Goal: Information Seeking & Learning: Learn about a topic

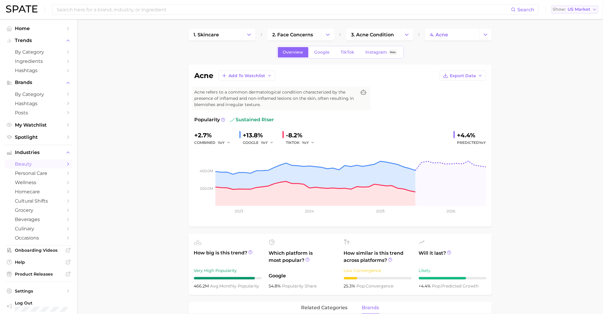
click at [565, 9] on span "Show" at bounding box center [559, 9] width 13 height 3
click at [573, 64] on button "[GEOGRAPHIC_DATA]" at bounding box center [578, 62] width 52 height 11
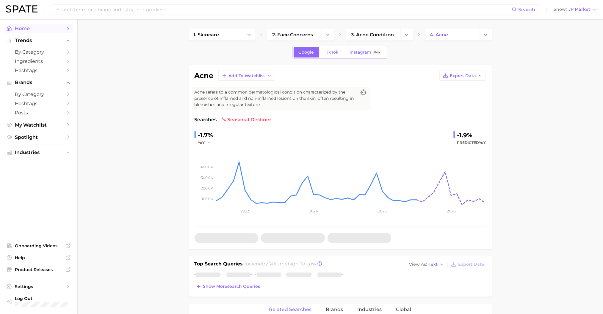
click at [26, 30] on span "Home" at bounding box center [39, 29] width 48 height 6
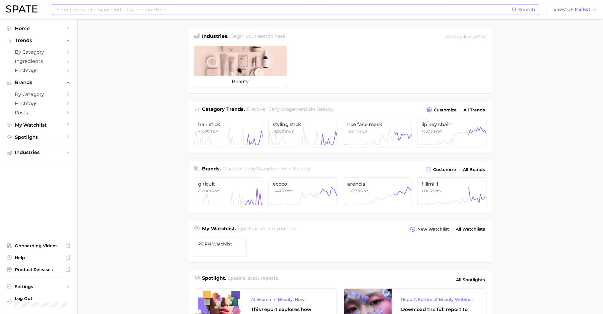
click at [160, 9] on input at bounding box center [284, 9] width 456 height 10
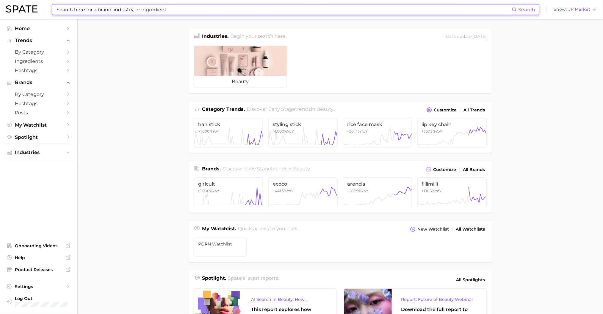
click at [223, 10] on input at bounding box center [284, 9] width 456 height 10
paste input "コットン洗顔"
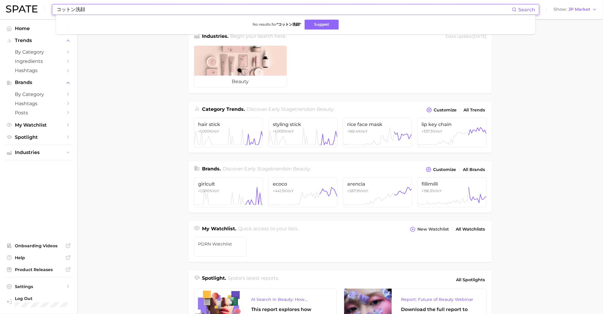
click at [229, 10] on input "コットン洗顔" at bounding box center [284, 9] width 456 height 10
paste input
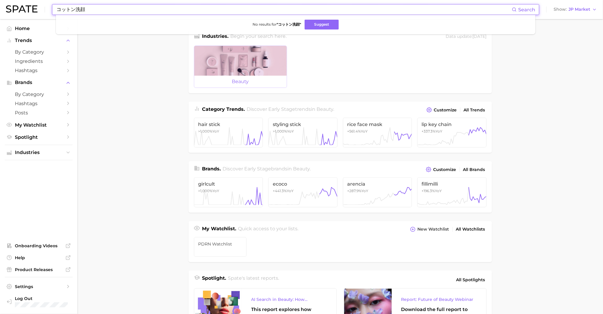
type input "コットン洗顔"
click at [197, 60] on div at bounding box center [240, 61] width 93 height 30
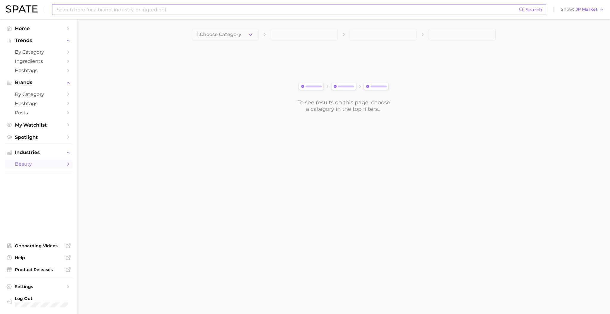
click at [128, 11] on input at bounding box center [287, 9] width 463 height 10
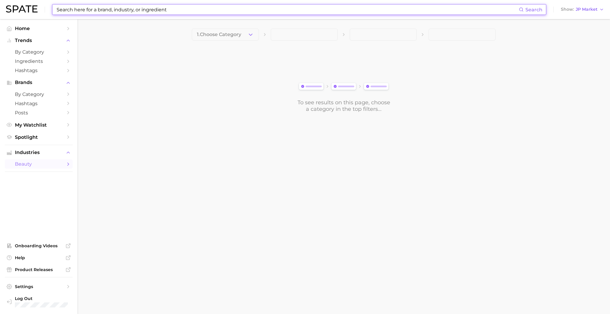
paste input "コットン洗顔"
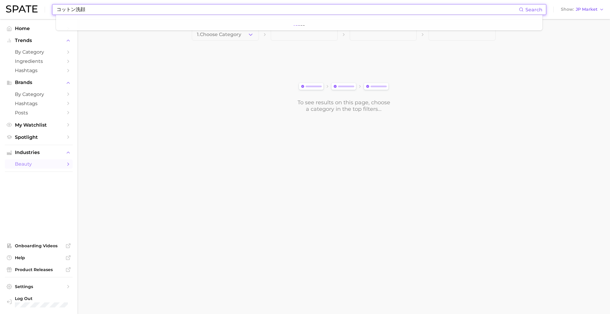
type input "コットン洗顔"
click at [130, 60] on main "1. Choose Category To see results on this page, choose a category in the top fi…" at bounding box center [343, 80] width 532 height 123
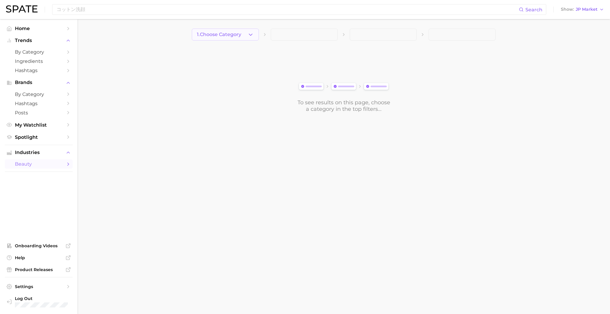
click at [208, 37] on span "1. Choose Category" at bounding box center [219, 34] width 44 height 5
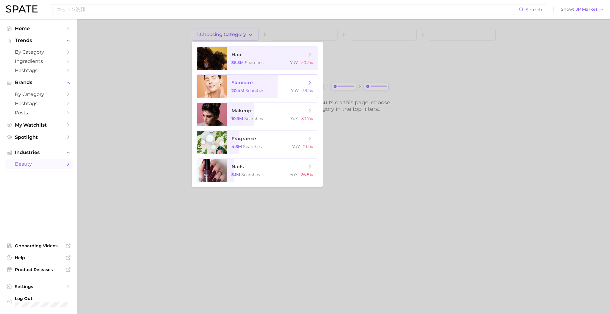
click at [245, 89] on span "searches" at bounding box center [254, 90] width 19 height 5
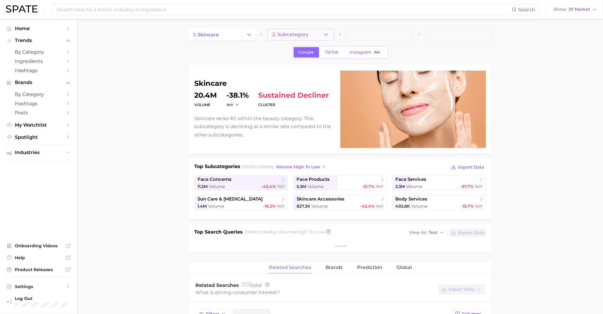
click at [307, 34] on span "2. Subcategory" at bounding box center [291, 34] width 36 height 5
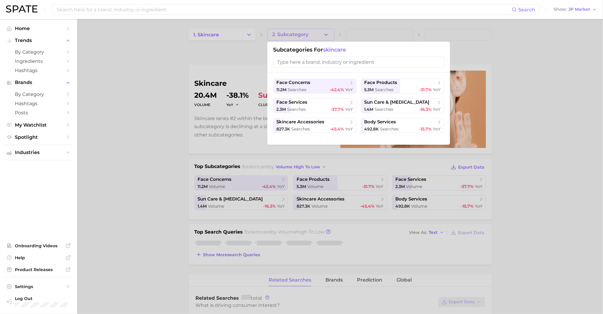
click at [126, 75] on div at bounding box center [301, 157] width 603 height 314
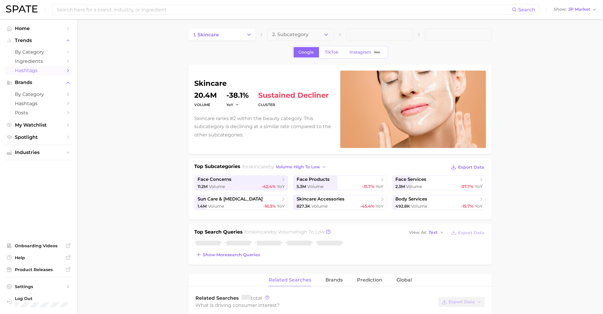
click at [46, 73] on span "Hashtags" at bounding box center [39, 71] width 48 height 6
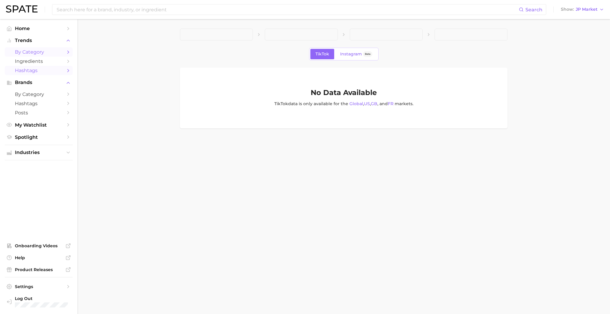
click at [50, 54] on span "by Category" at bounding box center [39, 52] width 48 height 6
click at [48, 64] on span "Ingredients" at bounding box center [39, 61] width 48 height 6
click at [43, 94] on span "by Category" at bounding box center [39, 94] width 48 height 6
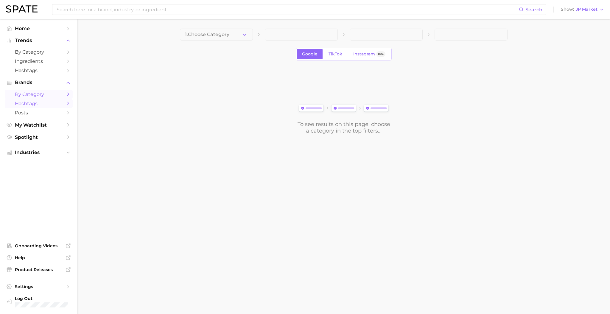
click at [42, 104] on span "Hashtags" at bounding box center [39, 104] width 48 height 6
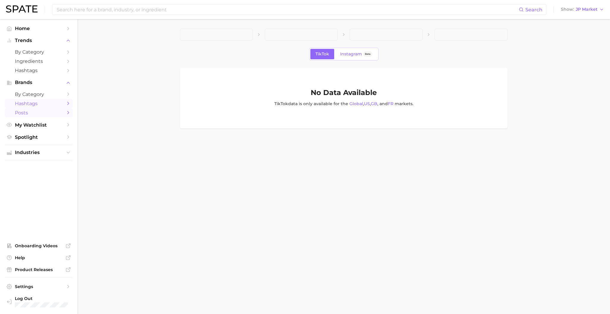
click at [49, 113] on span "Posts" at bounding box center [39, 113] width 48 height 6
click at [48, 95] on span "by Category" at bounding box center [39, 94] width 48 height 6
click at [196, 9] on input at bounding box center [287, 9] width 463 height 10
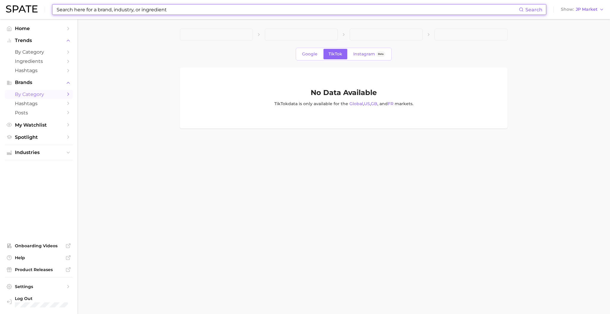
paste input "コットン洗顔"
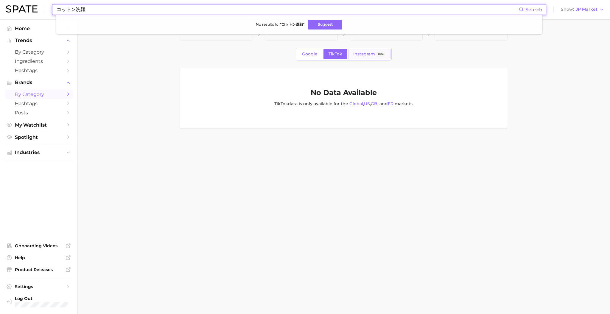
type input "コットン洗顔"
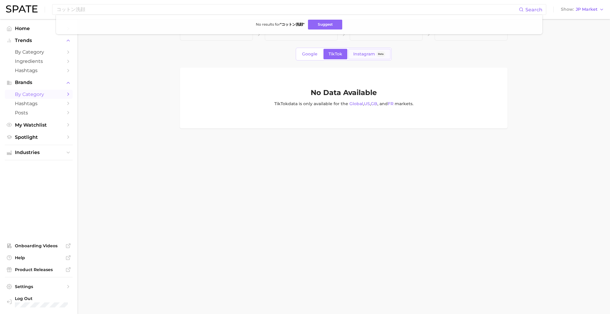
click at [360, 55] on span "Instagram" at bounding box center [364, 53] width 22 height 5
click at [313, 57] on link "Google" at bounding box center [310, 54] width 26 height 10
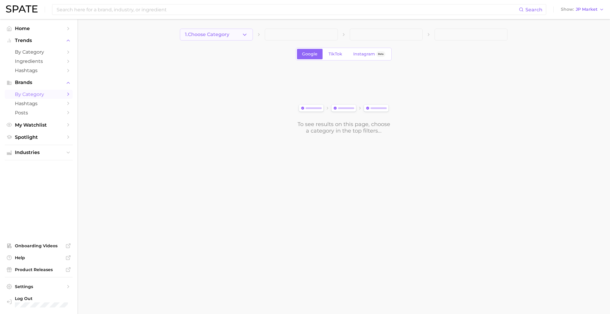
click at [221, 35] on span "1. Choose Category" at bounding box center [207, 34] width 44 height 5
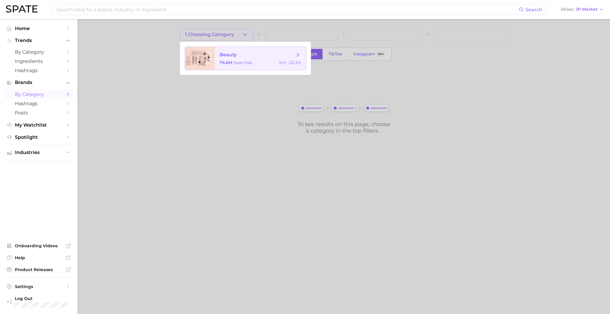
click at [223, 57] on span "beauty" at bounding box center [227, 55] width 17 height 6
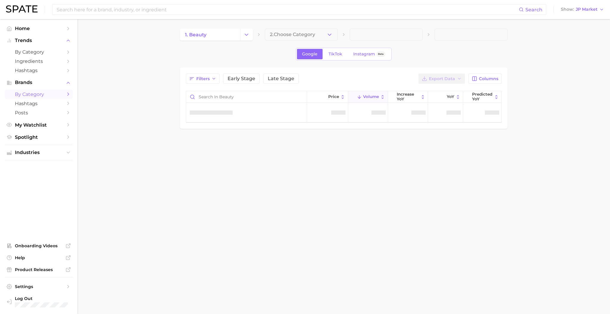
click at [306, 32] on span "2. Choose Category" at bounding box center [292, 34] width 45 height 5
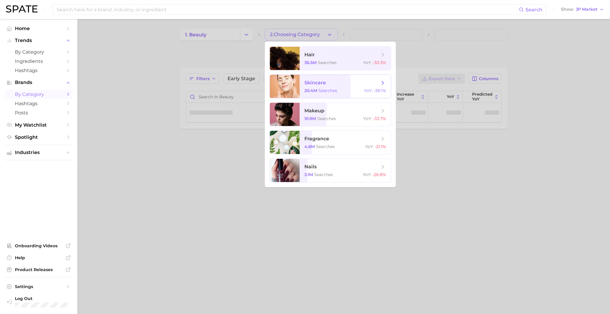
click at [322, 84] on span "skincare" at bounding box center [314, 83] width 21 height 6
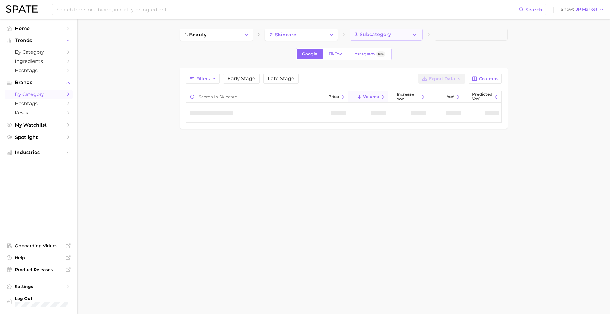
click at [406, 37] on button "3. Subcategory" at bounding box center [385, 35] width 73 height 12
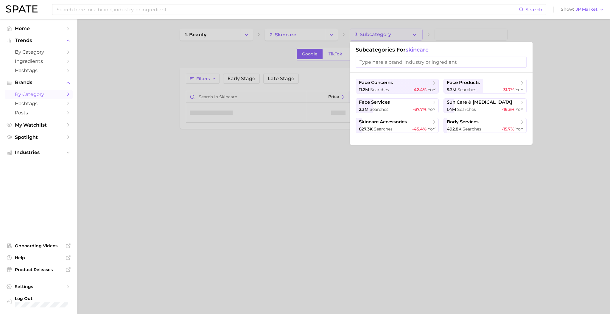
click at [401, 61] on input "search" at bounding box center [440, 62] width 171 height 11
paste input "コットン洗顔"
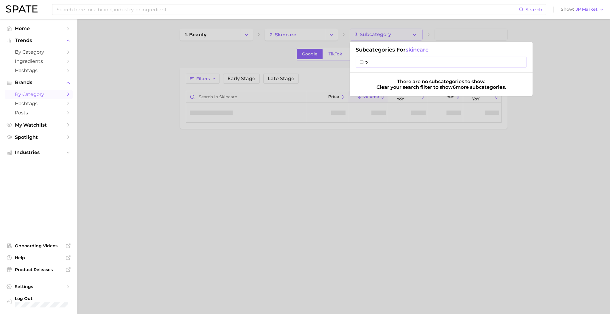
type input "コ"
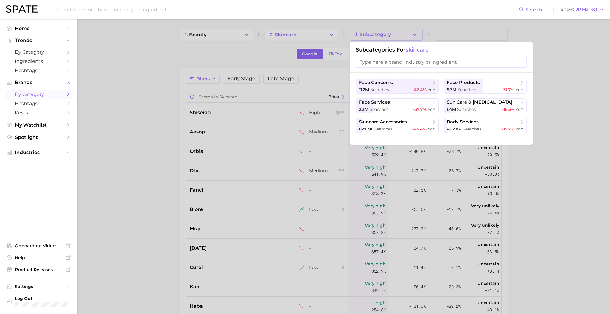
click at [415, 59] on div "Google TikTok Instagram Beta" at bounding box center [343, 54] width 327 height 13
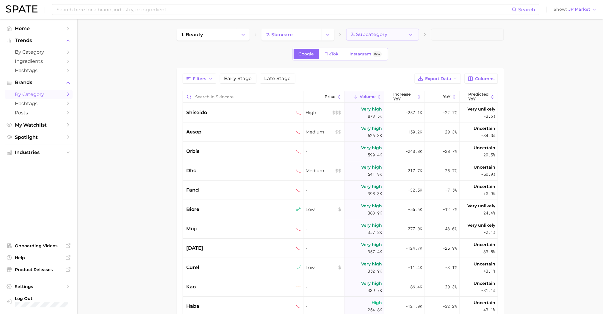
click at [397, 37] on button "3. Subcategory" at bounding box center [383, 35] width 73 height 12
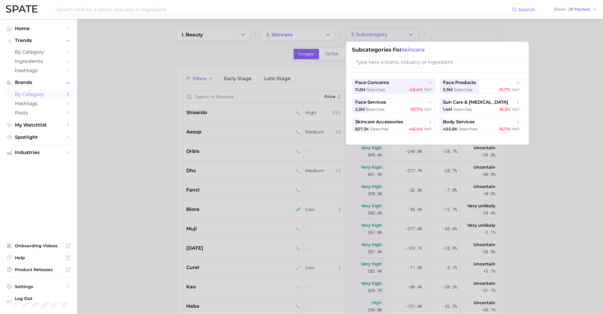
click at [386, 58] on input "search" at bounding box center [437, 62] width 171 height 11
type input "ㅊ"
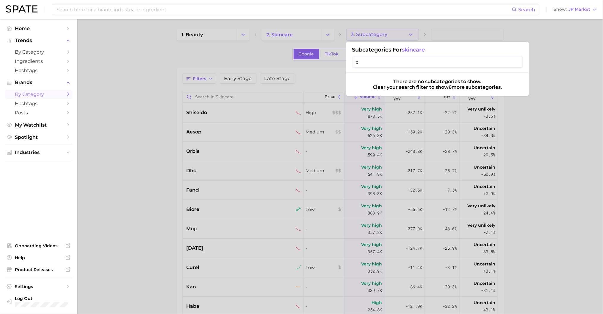
type input "c"
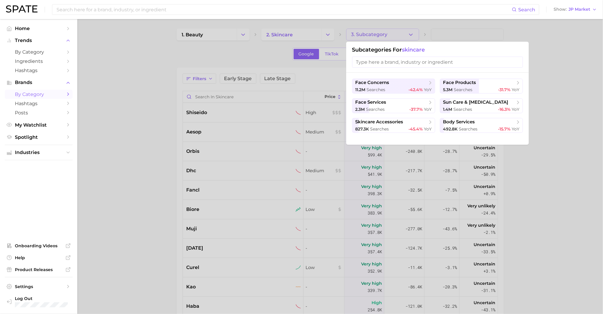
click at [568, 101] on div at bounding box center [301, 157] width 603 height 314
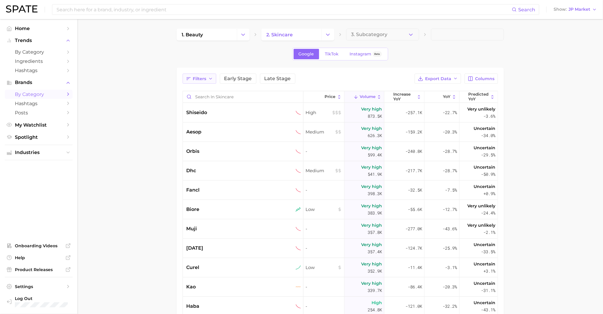
click at [210, 81] on button "Filters" at bounding box center [200, 79] width 34 height 10
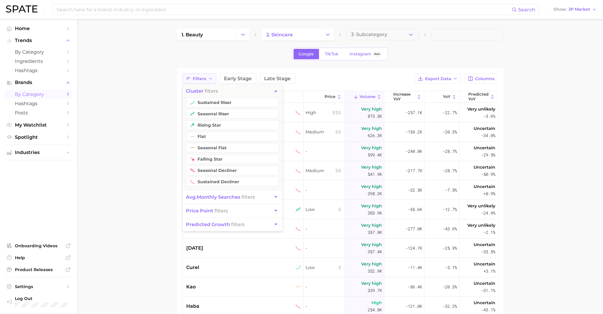
click at [210, 81] on button "Filters" at bounding box center [200, 79] width 34 height 10
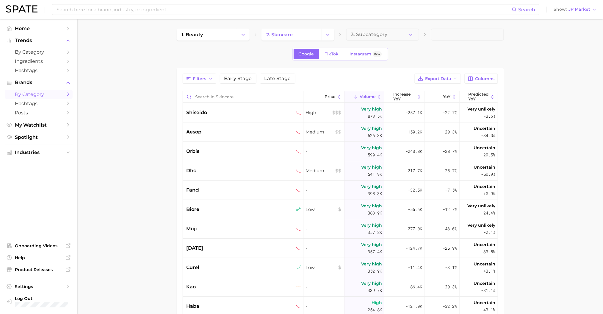
click at [65, 95] on icon "Sidebar" at bounding box center [67, 93] width 5 height 5
click at [66, 115] on icon "Sidebar" at bounding box center [67, 112] width 5 height 5
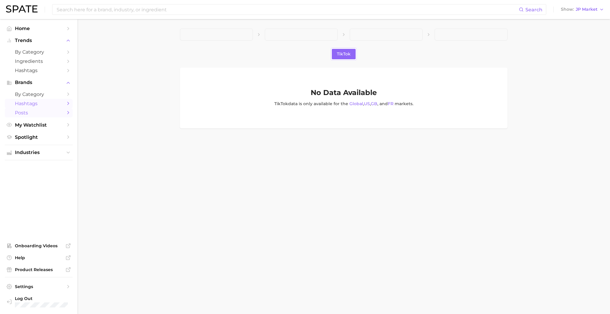
click at [62, 103] on span "Hashtags" at bounding box center [39, 104] width 48 height 6
click at [59, 96] on span "by Category" at bounding box center [39, 94] width 48 height 6
click at [37, 27] on span "Home" at bounding box center [39, 29] width 48 height 6
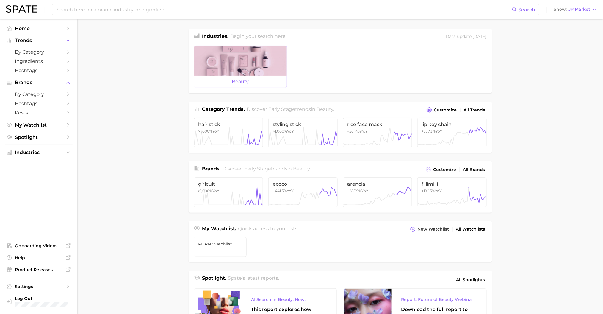
click at [216, 72] on div at bounding box center [240, 61] width 93 height 30
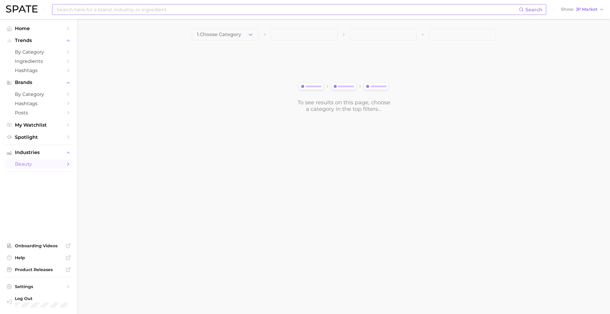
click at [179, 5] on input at bounding box center [287, 9] width 463 height 10
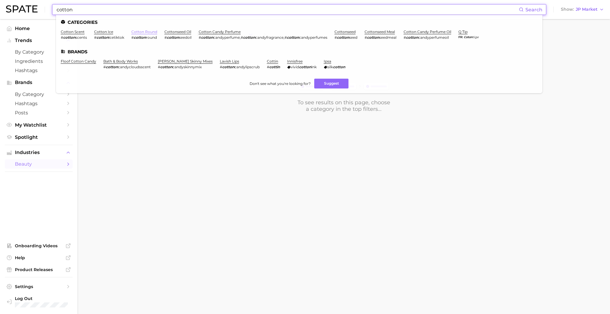
type input "cotton"
click at [148, 32] on link "cotton round" at bounding box center [144, 31] width 26 height 4
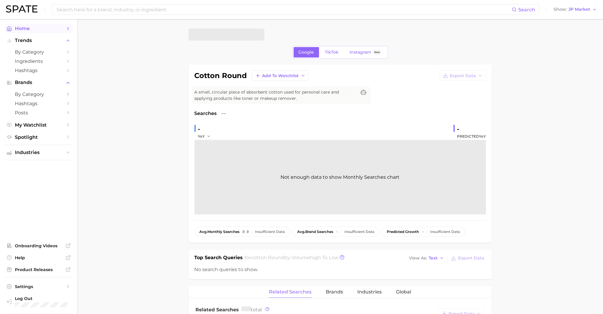
click at [36, 28] on span "Home" at bounding box center [39, 29] width 48 height 6
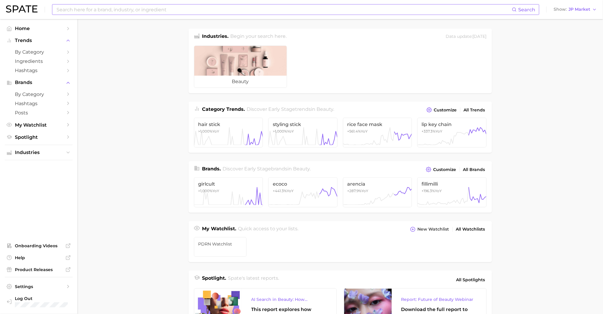
click at [149, 13] on input at bounding box center [284, 9] width 456 height 10
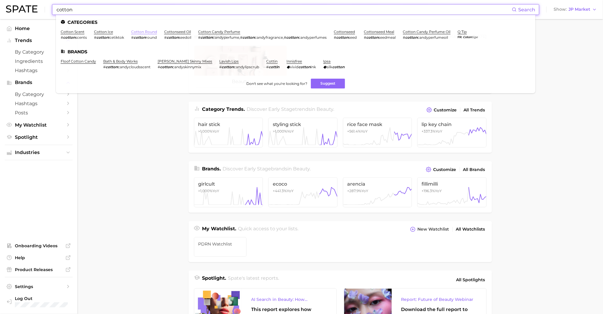
type input "cotton"
click at [144, 32] on link "cotton round" at bounding box center [144, 31] width 26 height 4
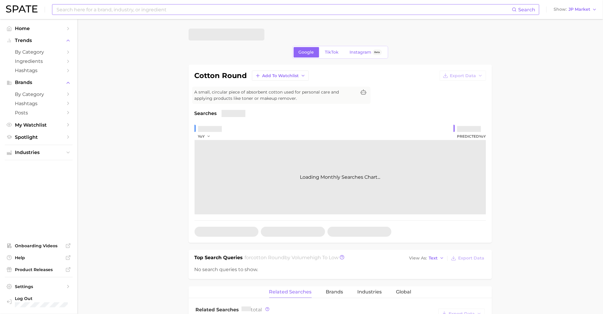
click at [123, 11] on input at bounding box center [284, 9] width 456 height 10
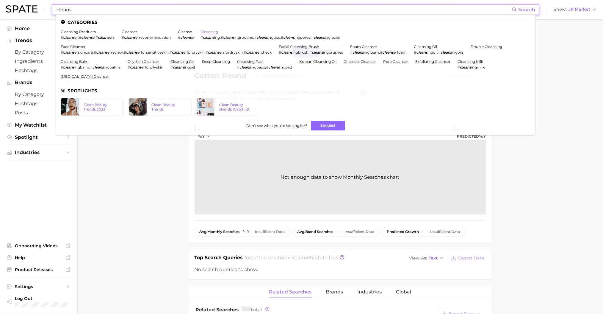
type input "cleans"
click at [207, 32] on link "cleansing" at bounding box center [210, 31] width 18 height 4
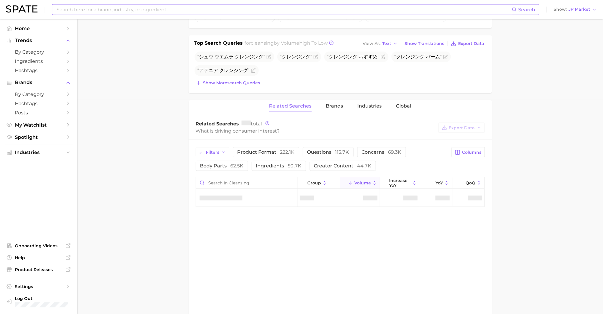
scroll to position [238, 0]
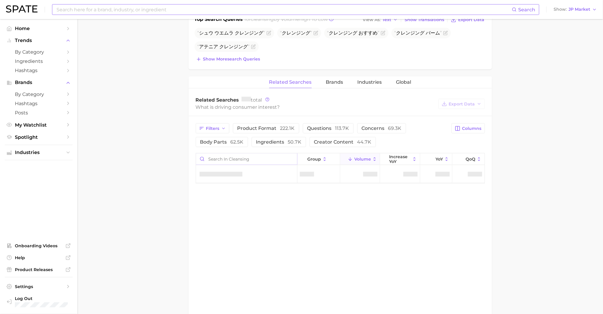
click at [228, 160] on input "Search in cleansing" at bounding box center [246, 158] width 101 height 11
click at [325, 131] on span "questions 113.7k" at bounding box center [329, 128] width 42 height 6
click at [287, 131] on span "222.1k" at bounding box center [287, 128] width 15 height 6
click at [352, 130] on span "113.7k" at bounding box center [351, 128] width 14 height 6
click at [219, 132] on button "Filters" at bounding box center [213, 128] width 34 height 10
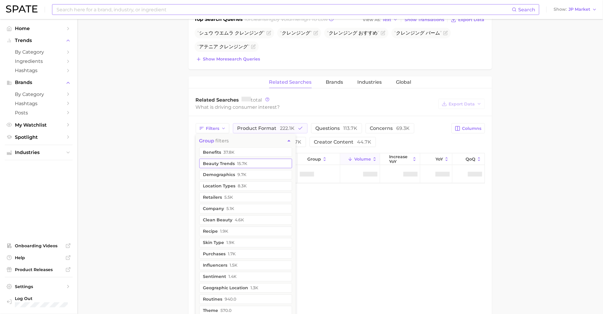
click at [238, 163] on span "15.7k" at bounding box center [243, 163] width 10 height 5
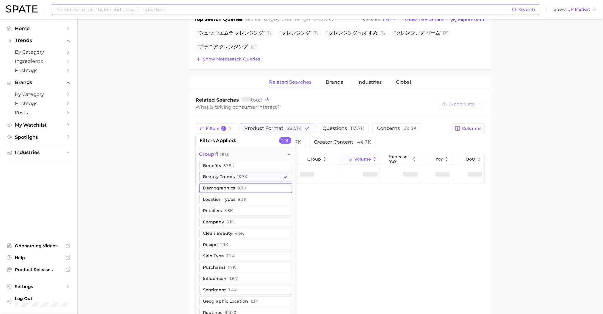
scroll to position [316, 0]
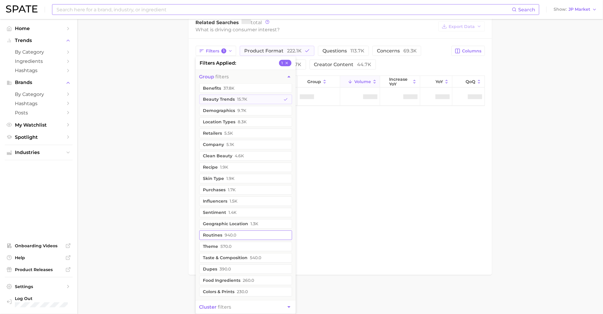
click at [249, 233] on button "routines 940.0" at bounding box center [245, 235] width 93 height 10
click at [269, 307] on button "cluster filters" at bounding box center [246, 306] width 100 height 13
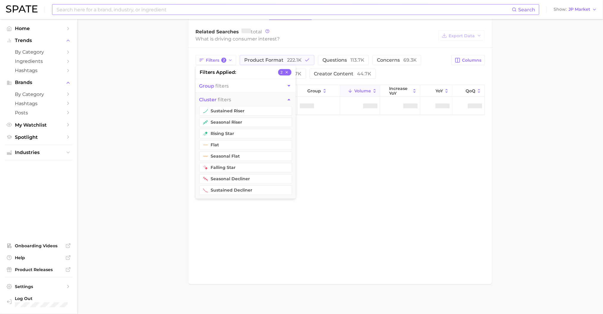
scroll to position [306, 0]
click at [365, 159] on div "Related Searches Brands Industries Global Related Searches total What is drivin…" at bounding box center [341, 146] width 304 height 276
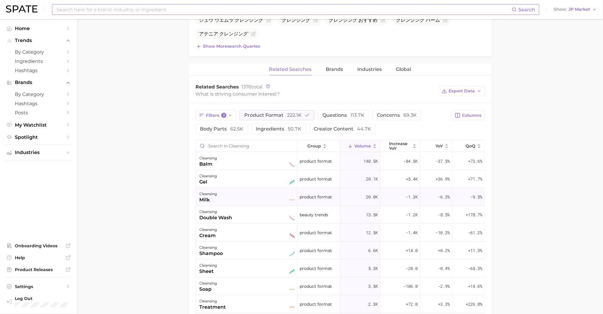
scroll to position [238, 0]
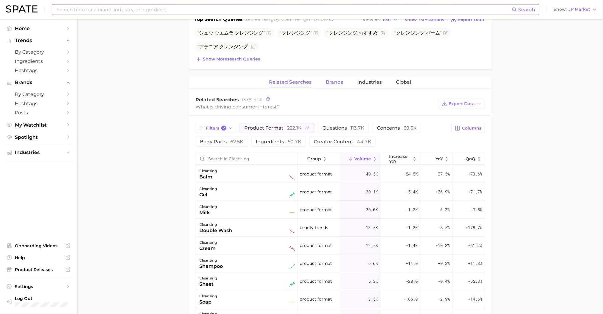
click at [333, 88] on button "Brands" at bounding box center [334, 83] width 17 height 12
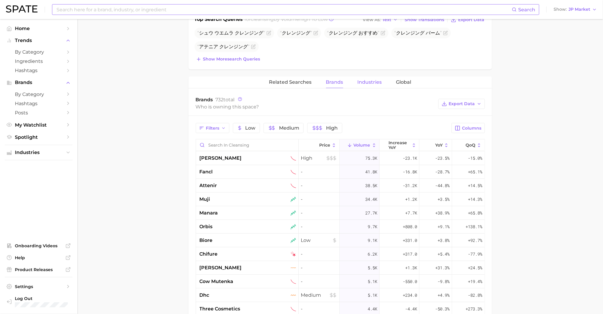
click at [368, 86] on button "Industries" at bounding box center [370, 83] width 24 height 12
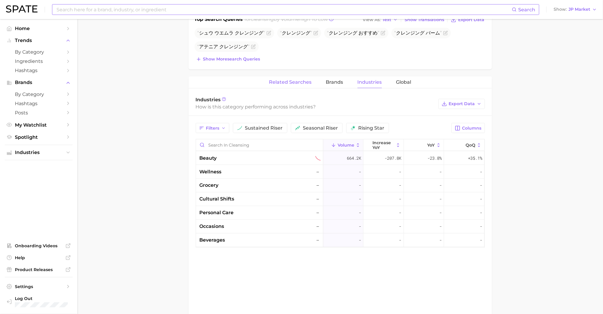
click at [297, 86] on button "Related Searches" at bounding box center [290, 83] width 43 height 12
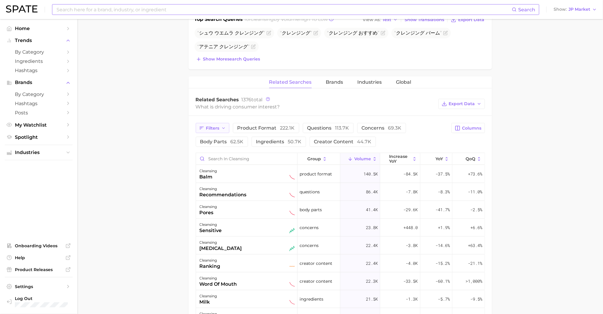
click at [216, 130] on span "Filters" at bounding box center [212, 128] width 13 height 5
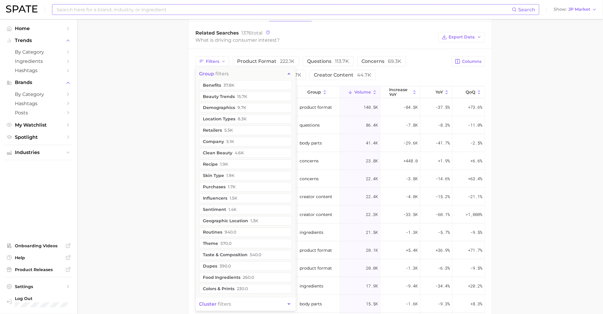
scroll to position [317, 0]
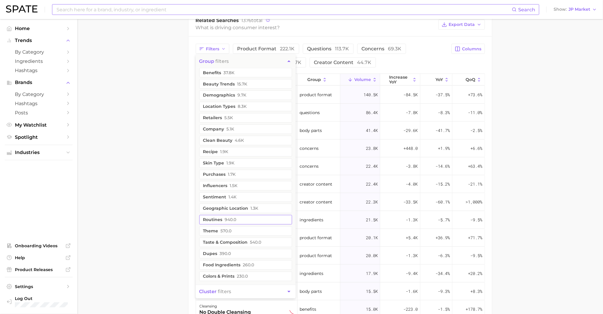
click at [234, 217] on button "routines 940.0" at bounding box center [245, 220] width 93 height 10
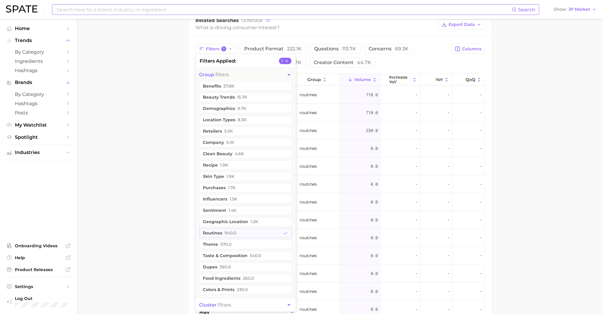
click at [152, 171] on main "cleansing Google TikTok Instagram Beta cleansing Add to Watchlist Export Data C…" at bounding box center [340, 63] width 526 height 722
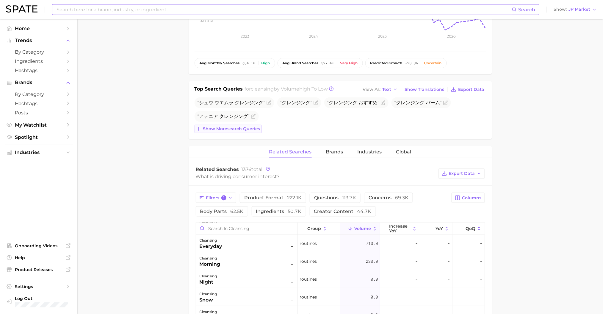
scroll to position [159, 0]
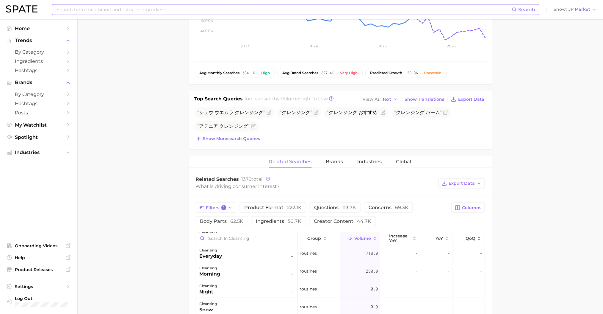
click at [234, 143] on div "Top Search Queries for cleansing by Volume high to low View As Text Show Transl…" at bounding box center [341, 120] width 304 height 58
click at [232, 139] on span "Show more search queries" at bounding box center [231, 138] width 57 height 5
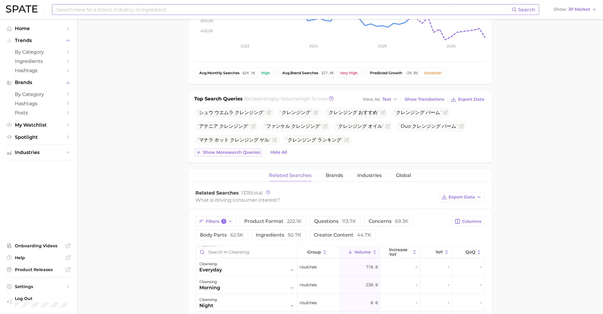
click at [236, 154] on span "Show more search queries" at bounding box center [231, 152] width 57 height 5
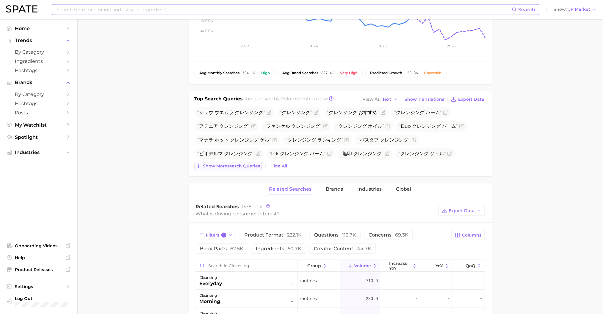
click at [234, 165] on span "Show more search queries" at bounding box center [231, 165] width 57 height 5
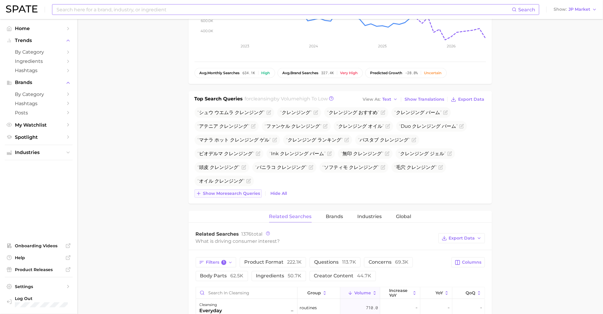
click at [239, 196] on button "Show more search queries" at bounding box center [228, 193] width 67 height 8
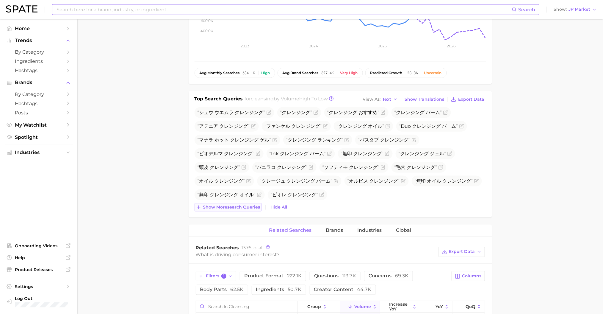
click at [240, 211] on button "Show more search queries" at bounding box center [228, 207] width 67 height 8
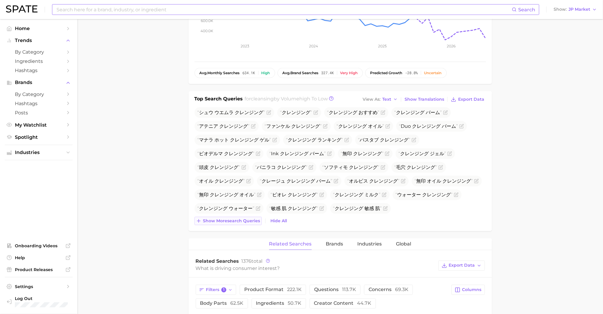
click at [231, 224] on button "Show more search queries" at bounding box center [228, 221] width 67 height 8
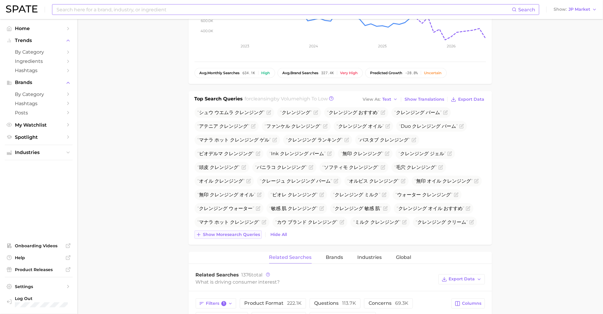
click at [226, 237] on span "Show more search queries" at bounding box center [231, 234] width 57 height 5
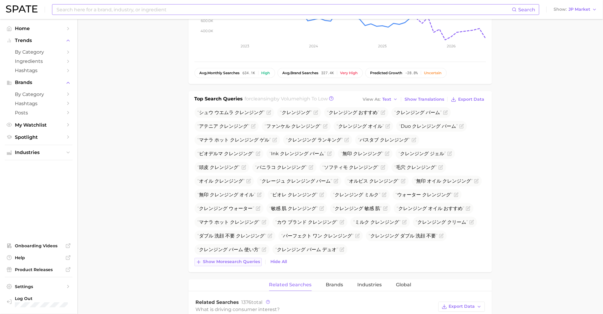
click at [204, 264] on span "Show more search queries" at bounding box center [231, 261] width 57 height 5
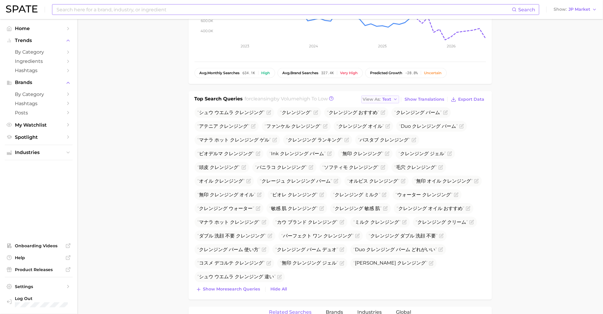
click at [392, 99] on span "Text" at bounding box center [387, 99] width 9 height 3
click at [387, 118] on button "Table" at bounding box center [394, 120] width 65 height 11
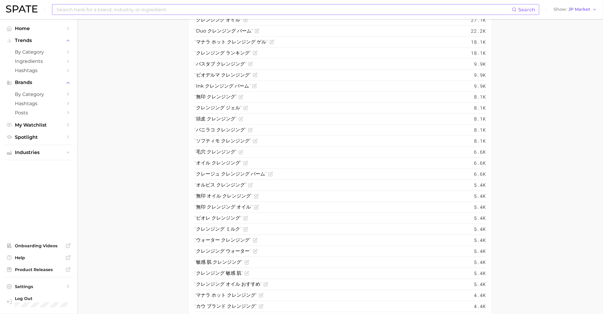
scroll to position [397, 0]
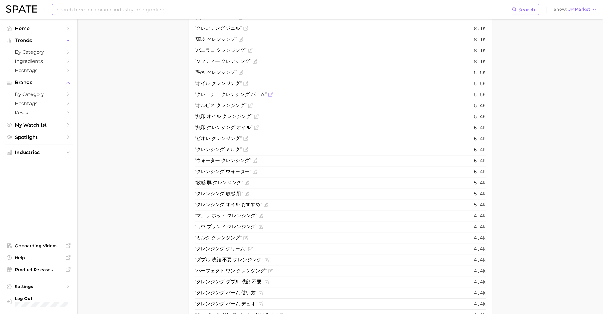
click at [269, 95] on icon "Flag as miscategorized or irrelevant" at bounding box center [271, 95] width 4 height 4
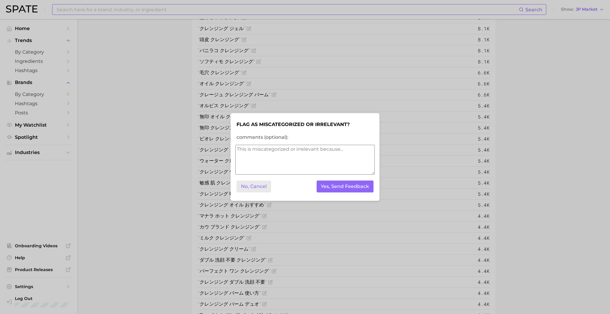
click at [264, 189] on button "No, Cancel" at bounding box center [253, 186] width 35 height 12
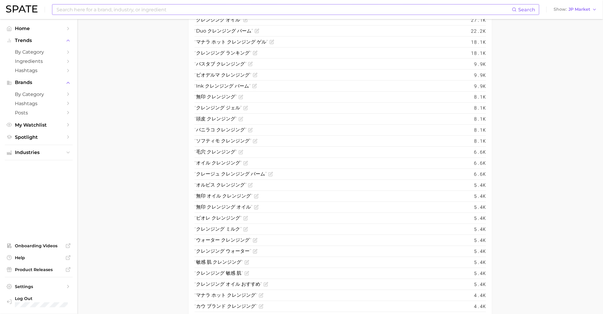
scroll to position [159, 0]
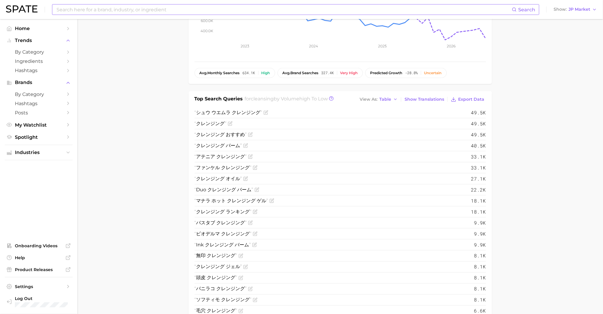
click at [263, 99] on span "cleansing" at bounding box center [262, 99] width 23 height 6
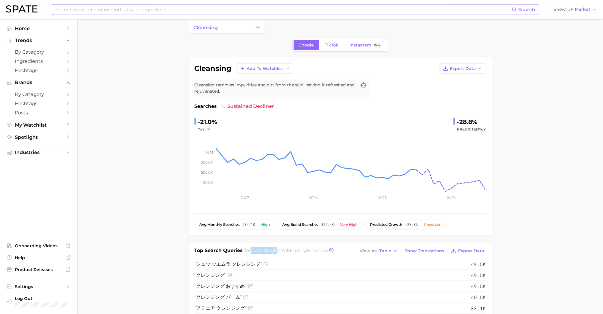
scroll to position [0, 0]
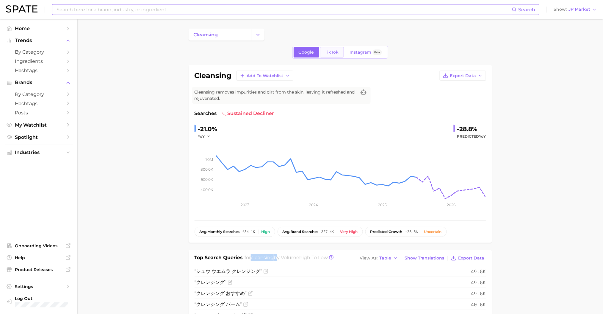
click at [325, 49] on link "TikTok" at bounding box center [332, 52] width 24 height 10
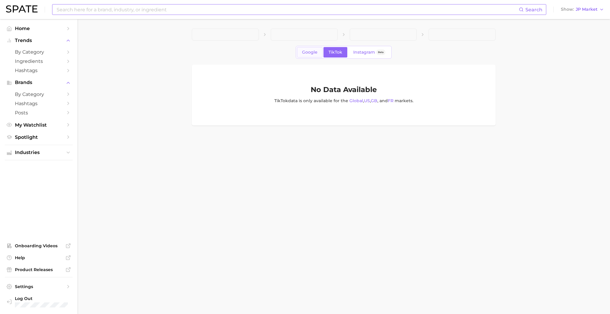
click at [315, 52] on span "Google" at bounding box center [309, 52] width 15 height 5
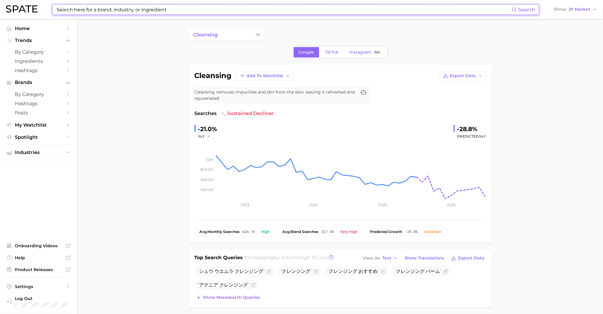
click at [199, 13] on input at bounding box center [284, 9] width 456 height 10
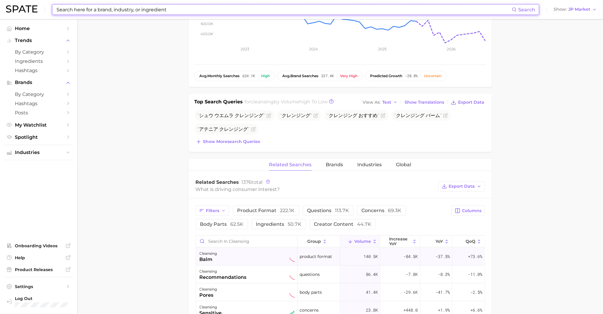
scroll to position [190, 0]
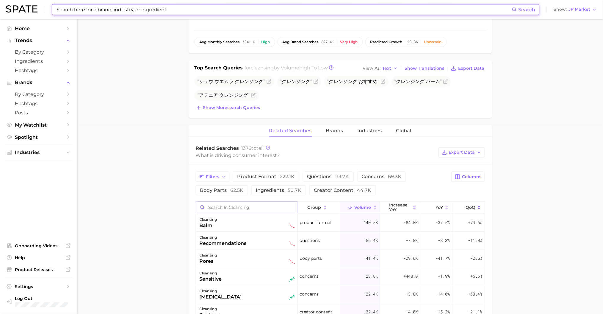
click at [228, 206] on input "Search in cleansing" at bounding box center [246, 207] width 101 height 11
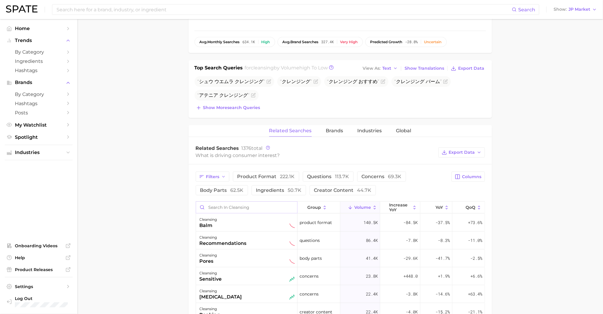
paste input "コットン洗顔"
type input "コットン洗顔"
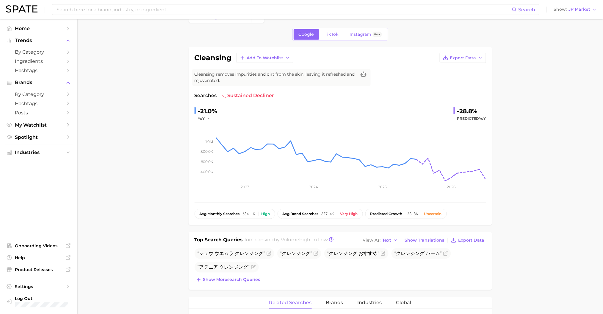
scroll to position [0, 0]
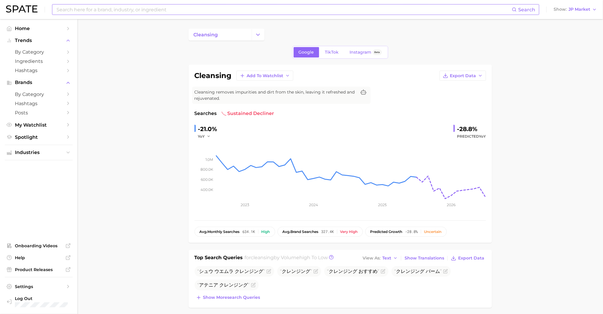
click at [169, 10] on input at bounding box center [284, 9] width 456 height 10
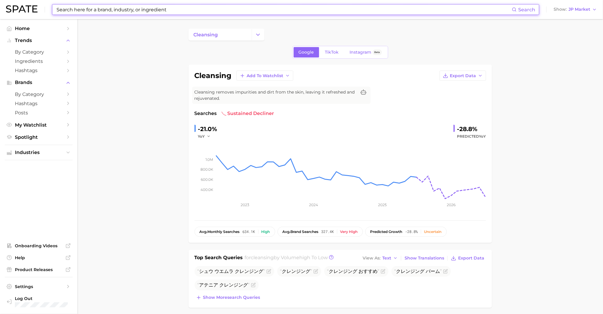
paste input "コットン洗顔"
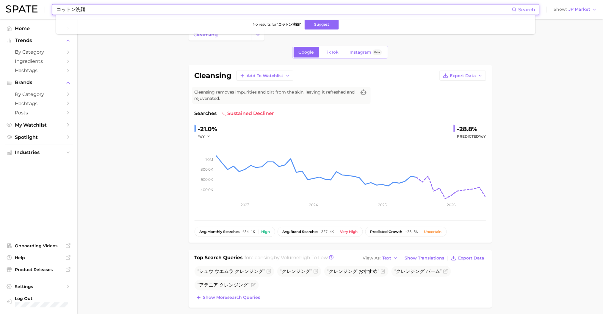
type input "コットン洗顔"
click at [528, 8] on span "Search" at bounding box center [527, 10] width 17 height 6
